Goal: Ask a question

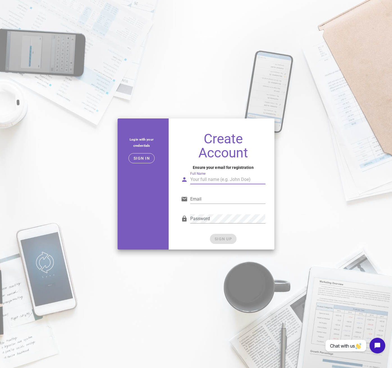
click at [218, 182] on input "Full Name" at bounding box center [227, 179] width 75 height 9
type input "Cameron Angeli"
click at [211, 200] on input "Email" at bounding box center [227, 199] width 75 height 9
type input "cameronangeli@gmail.com"
click at [253, 231] on div "Password" at bounding box center [222, 221] width 91 height 23
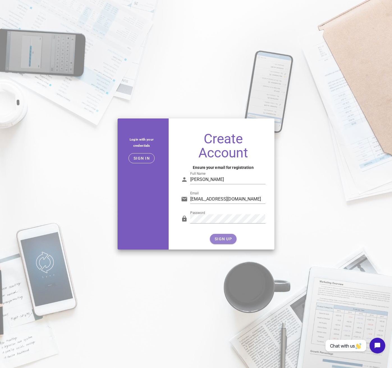
click at [220, 241] on button "SIGN UP" at bounding box center [223, 239] width 27 height 10
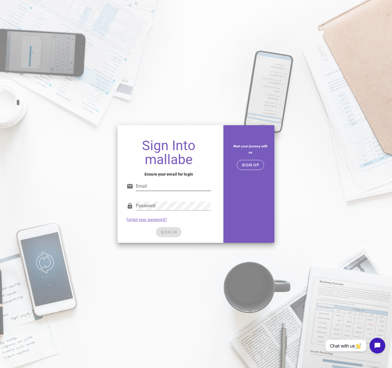
click at [155, 187] on input "Email" at bounding box center [173, 186] width 75 height 9
type input "cameronangeli@gmail.com"
click at [241, 205] on div "Start your journey with us SIGN UP" at bounding box center [250, 184] width 54 height 124
click at [172, 232] on span "SIGN IN" at bounding box center [168, 232] width 17 height 4
click at [165, 232] on span "SIGN IN" at bounding box center [168, 232] width 17 height 4
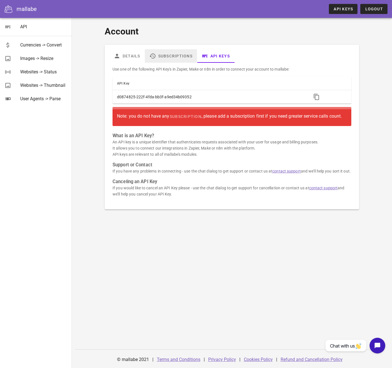
click at [169, 56] on link "Subscriptions" at bounding box center [171, 55] width 52 height 13
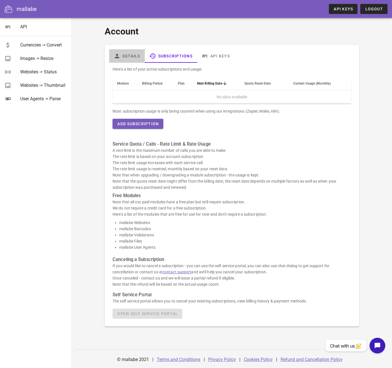
click at [132, 56] on link "Details" at bounding box center [127, 55] width 36 height 13
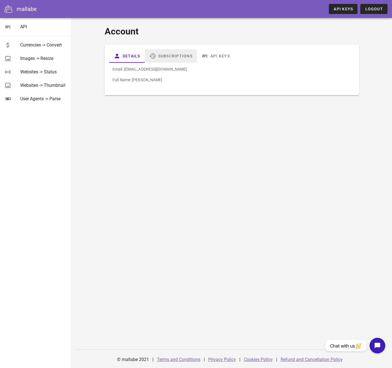
click at [180, 57] on link "Subscriptions" at bounding box center [171, 55] width 52 height 13
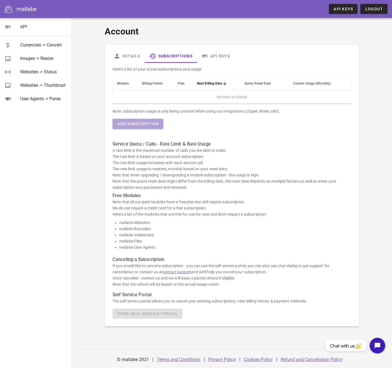
click at [146, 124] on span "Add Subscription" at bounding box center [138, 124] width 42 height 4
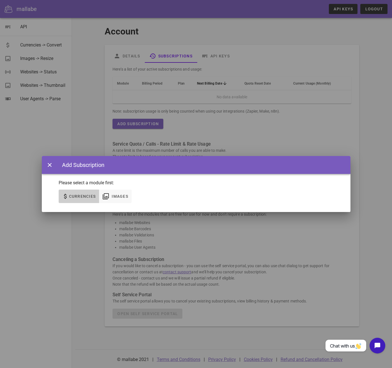
click at [85, 199] on span "Currencies" at bounding box center [82, 196] width 27 height 4
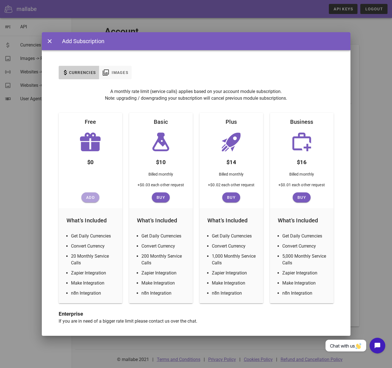
click at [88, 198] on span "Add" at bounding box center [90, 197] width 13 height 4
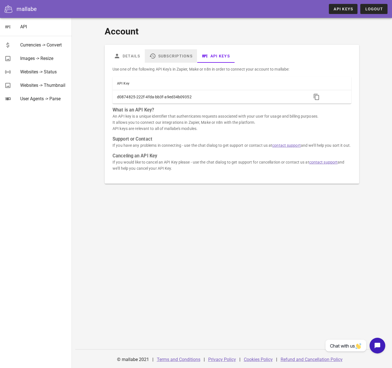
click at [175, 59] on link "Subscriptions" at bounding box center [171, 55] width 52 height 13
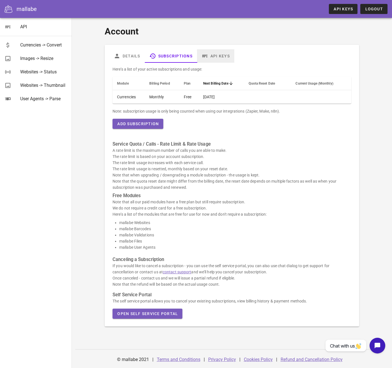
click at [218, 55] on link "API Keys" at bounding box center [215, 55] width 37 height 13
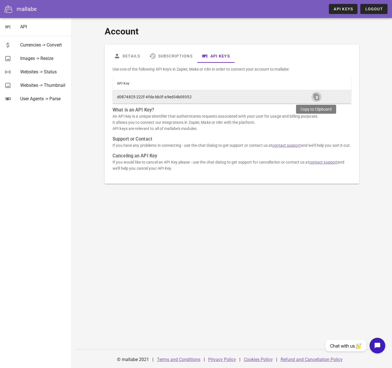
click at [315, 97] on icon "button" at bounding box center [316, 97] width 7 height 7
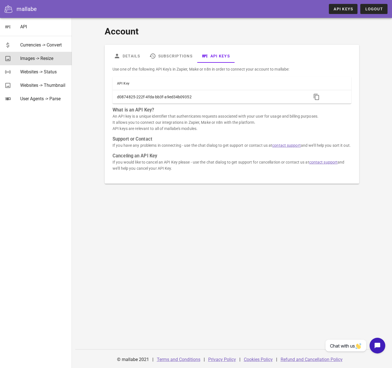
click at [36, 58] on div "Images -> Resize" at bounding box center [43, 58] width 47 height 5
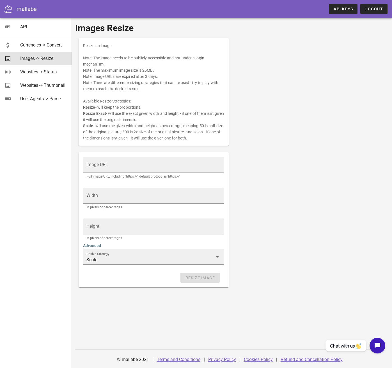
click at [219, 360] on link "Privacy Policy" at bounding box center [222, 359] width 28 height 5
click at [188, 359] on link "Terms and Conditions" at bounding box center [178, 359] width 43 height 5
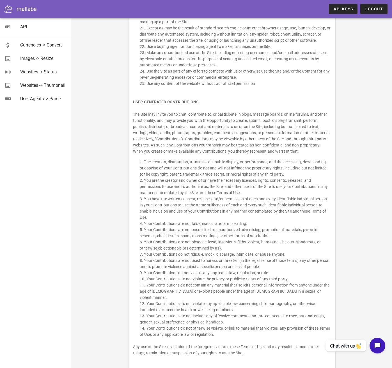
scroll to position [550, 0]
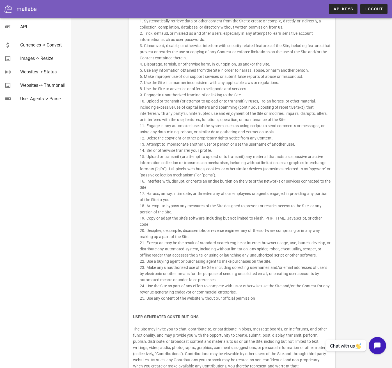
click at [375, 345] on button "Open chat widget" at bounding box center [376, 345] width 17 height 17
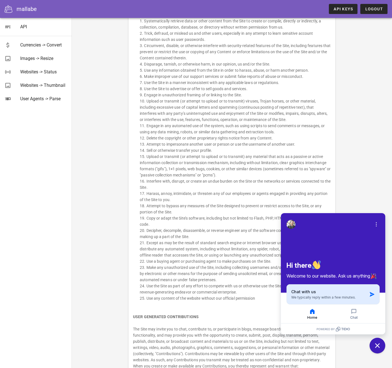
click at [372, 296] on icon "button" at bounding box center [372, 295] width 6 height 6
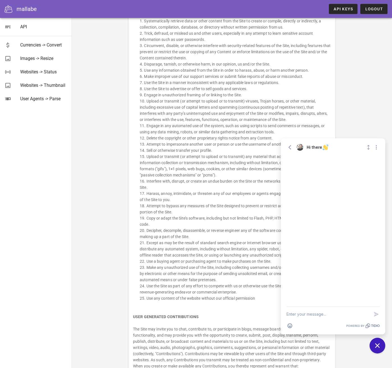
click at [326, 316] on textarea "New message" at bounding box center [327, 314] width 83 height 15
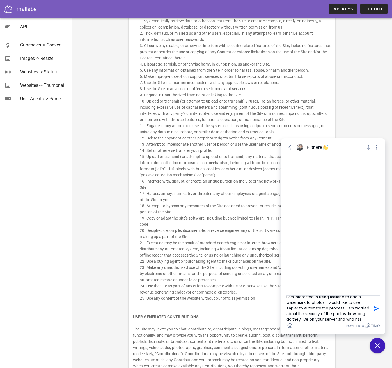
scroll to position [12, 0]
type textarea "I am interested in using mallabe to add a watermark to photos. I would like to …"
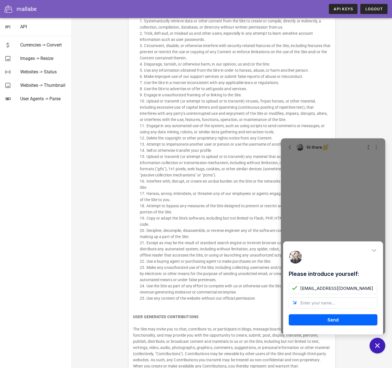
type input "[EMAIL_ADDRESS][DOMAIN_NAME]"
type input "[PERSON_NAME]"
click at [333, 324] on button "Send" at bounding box center [333, 320] width 89 height 11
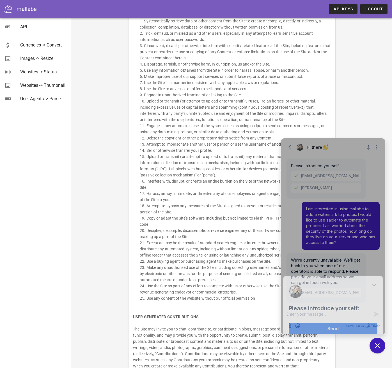
scroll to position [2, 0]
